Goal: Find specific page/section: Find specific page/section

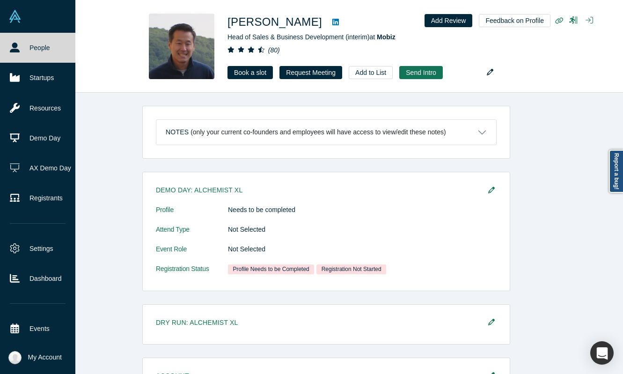
click at [18, 21] on img at bounding box center [14, 16] width 13 height 13
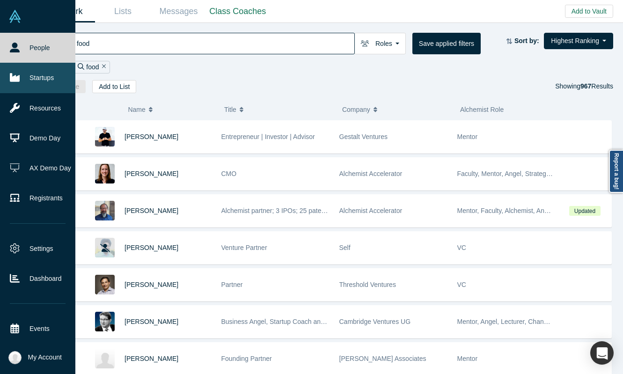
click at [17, 78] on icon at bounding box center [15, 77] width 10 height 8
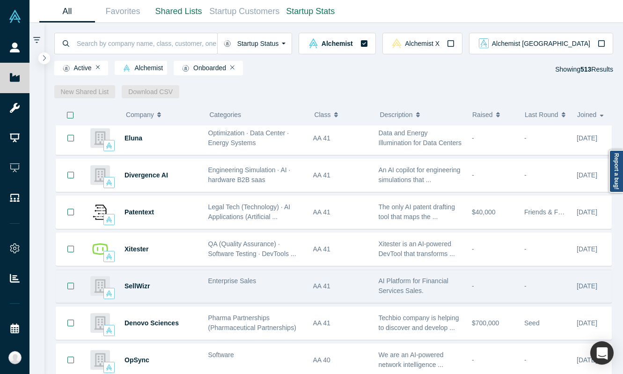
scroll to position [130, 0]
